Goal: Ask a question: Seek information or help from site administrators or community

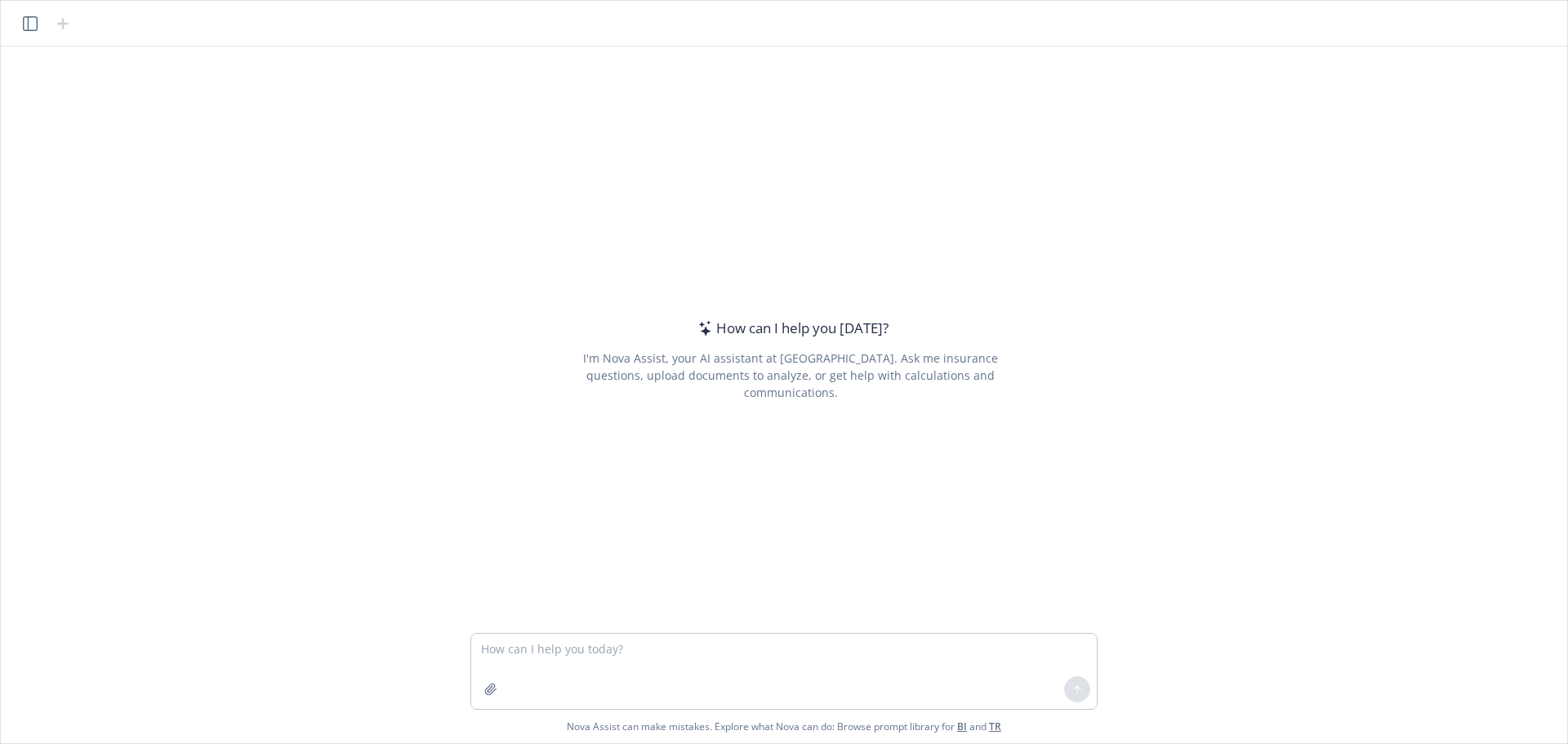
click at [682, 655] on textarea at bounding box center [784, 671] width 625 height 75
type textarea "Is ACA reporting based on plan year or calendar year?"
